Goal: Task Accomplishment & Management: Use online tool/utility

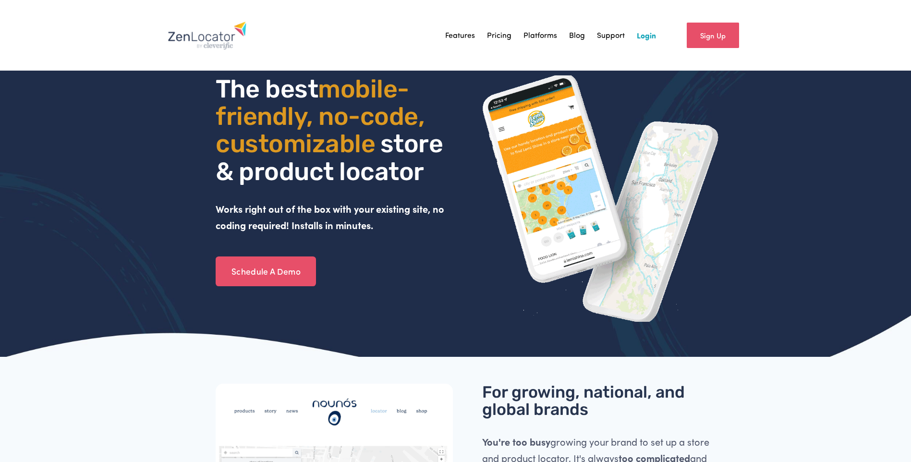
click at [644, 40] on link "Login" at bounding box center [646, 35] width 19 height 14
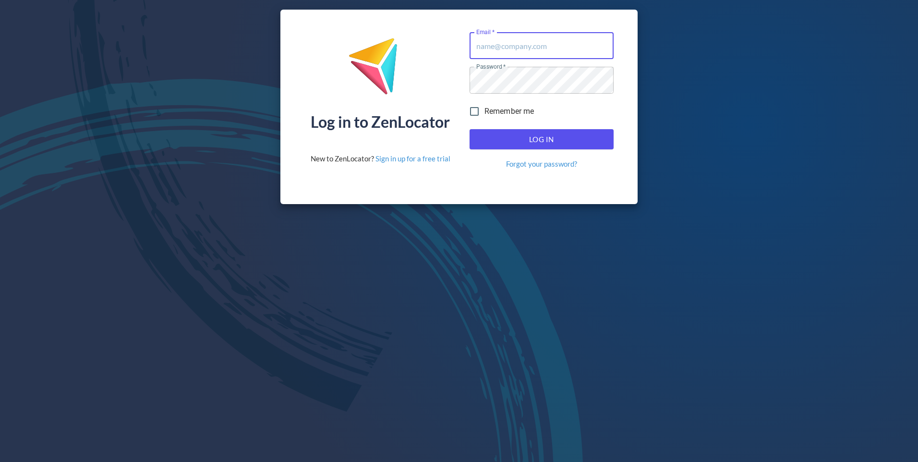
type input "[EMAIL_ADDRESS][DOMAIN_NAME]"
click at [533, 138] on span "Log In" at bounding box center [541, 139] width 123 height 12
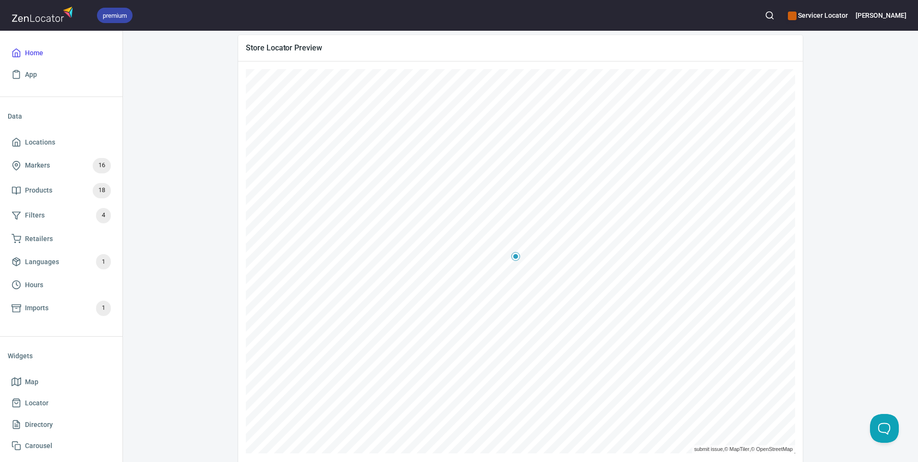
scroll to position [186, 0]
